Goal: Information Seeking & Learning: Learn about a topic

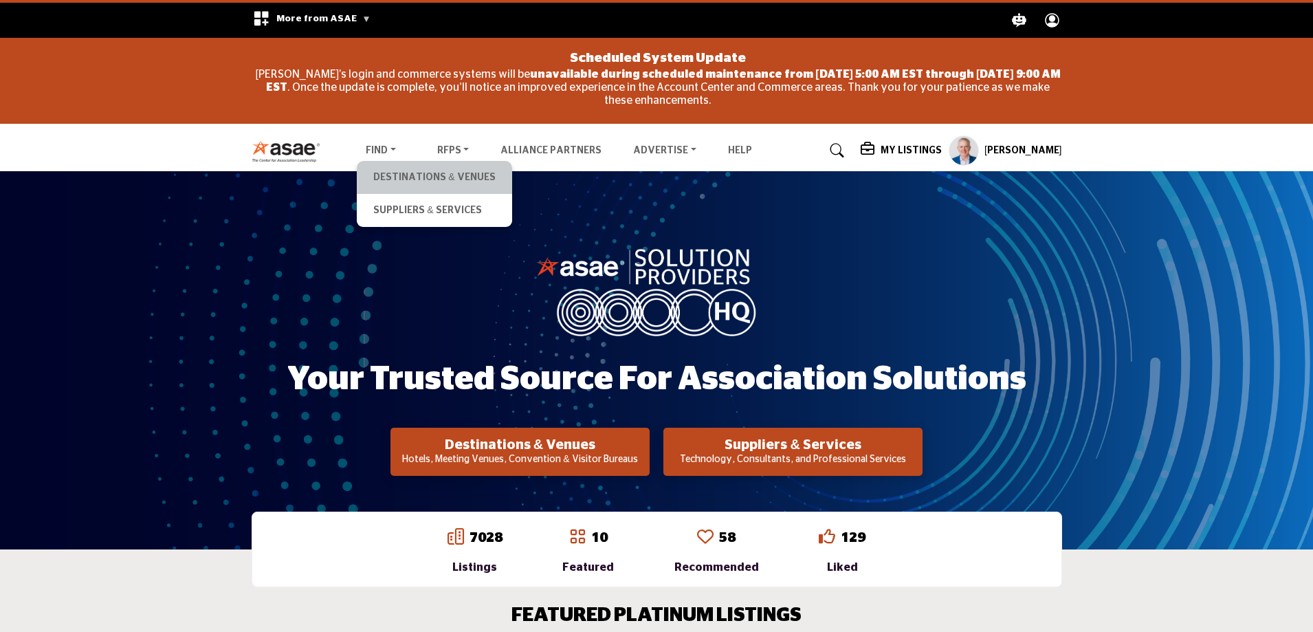
click at [408, 164] on li "Destinations & Venues" at bounding box center [434, 177] width 155 height 33
click at [409, 171] on link "Destinations & Venues" at bounding box center [434, 177] width 141 height 19
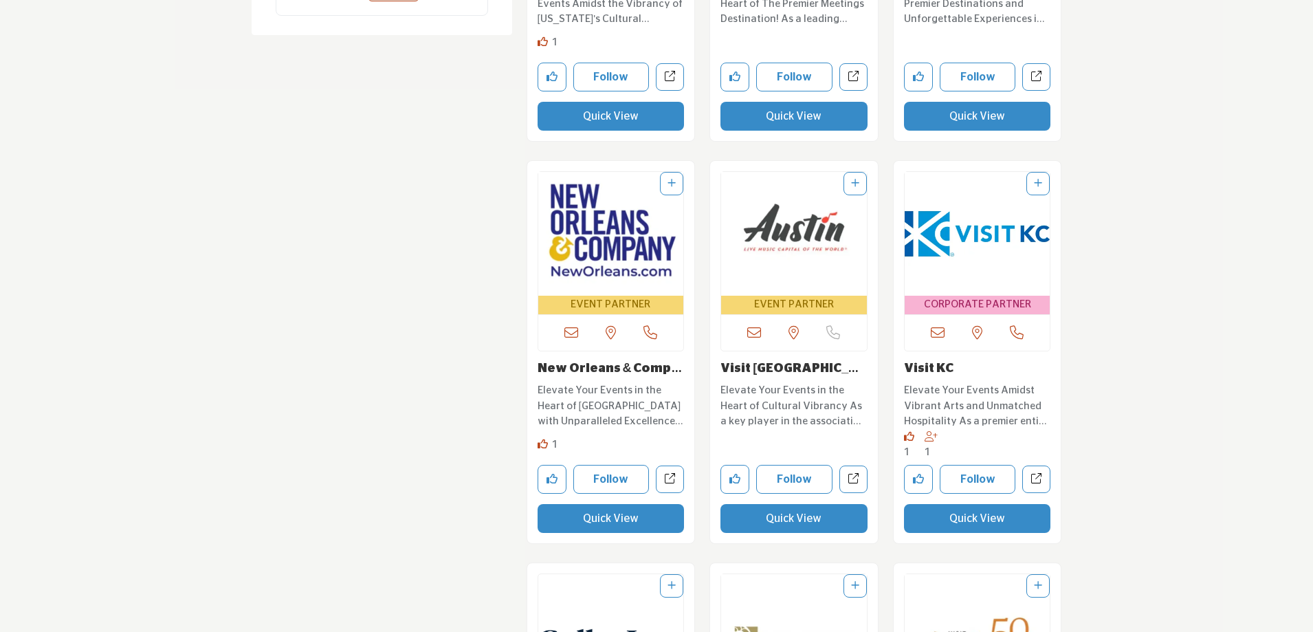
scroll to position [2132, 0]
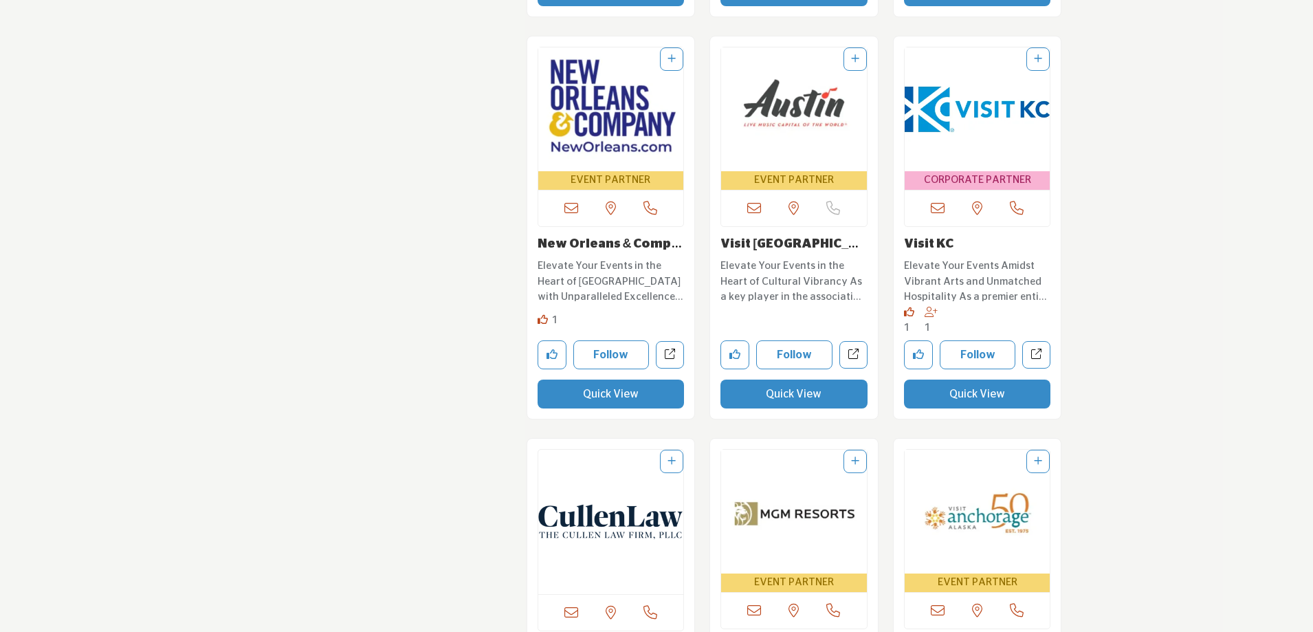
click at [767, 241] on link "Visit [GEOGRAPHIC_DATA]" at bounding box center [790, 252] width 138 height 28
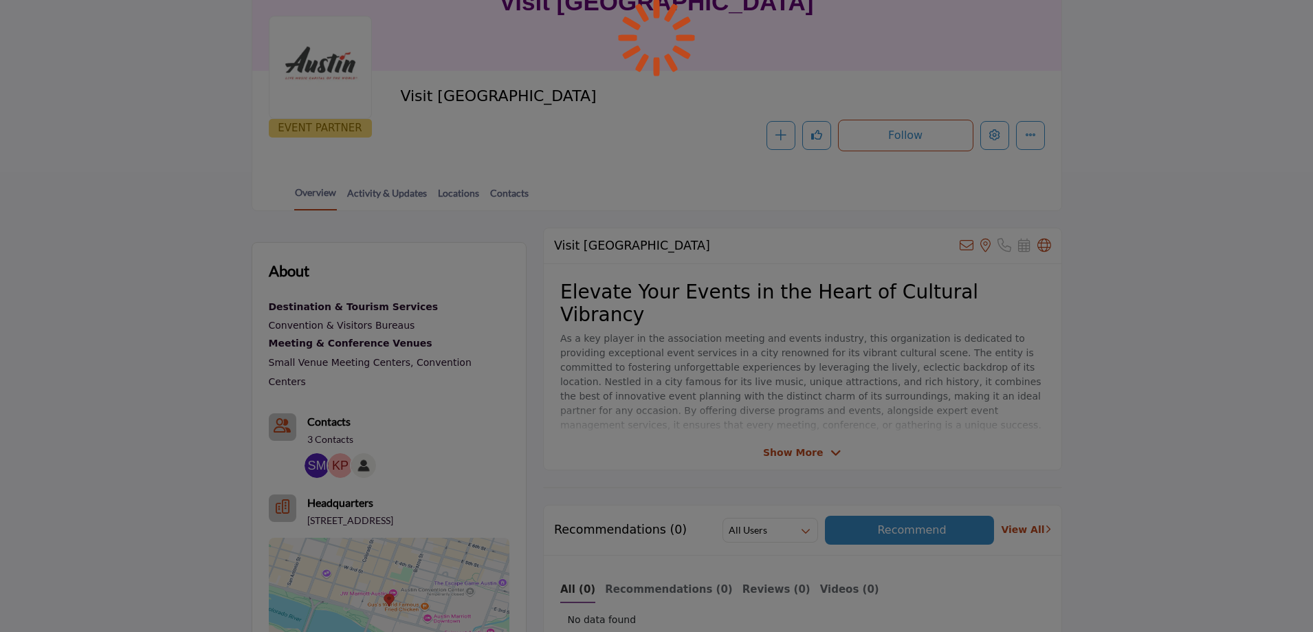
scroll to position [274, 0]
